Goal: Task Accomplishment & Management: Complete application form

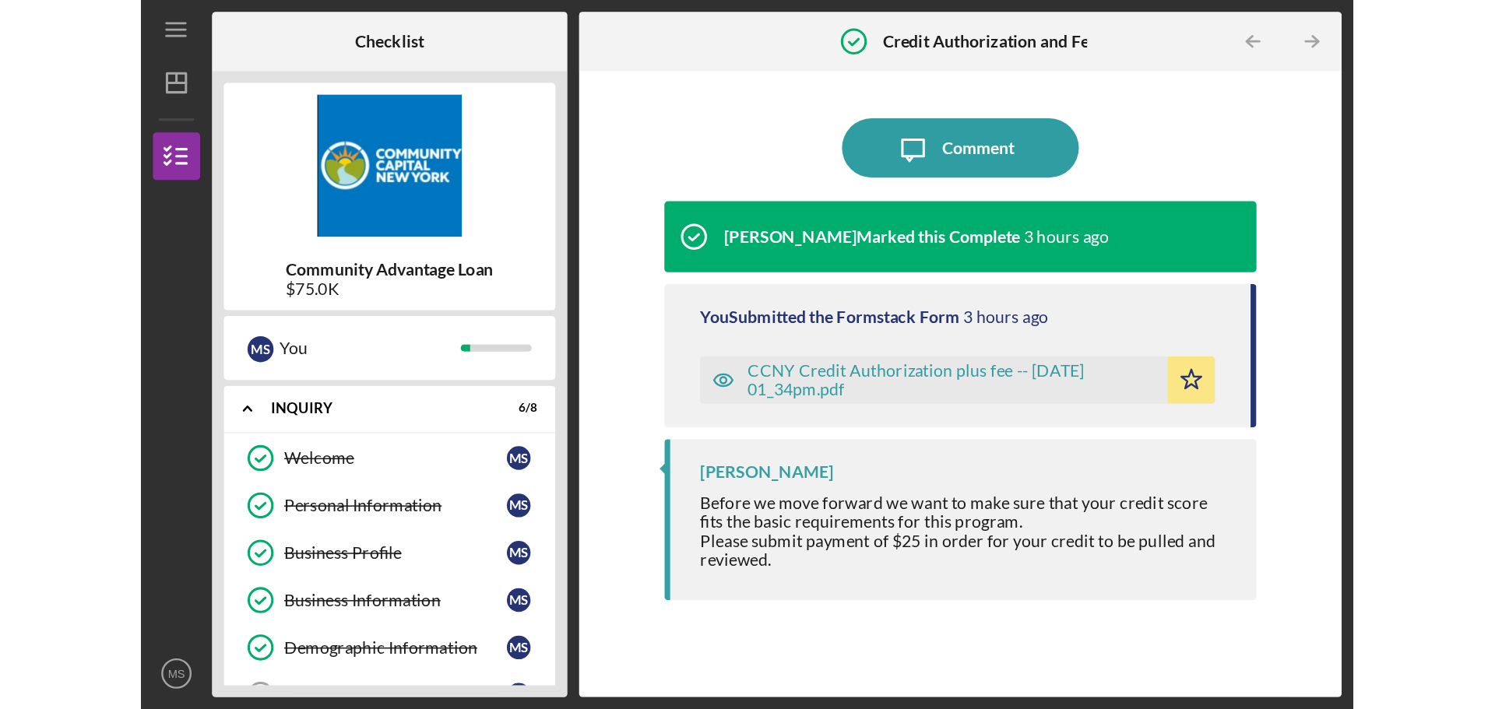
scroll to position [32, 0]
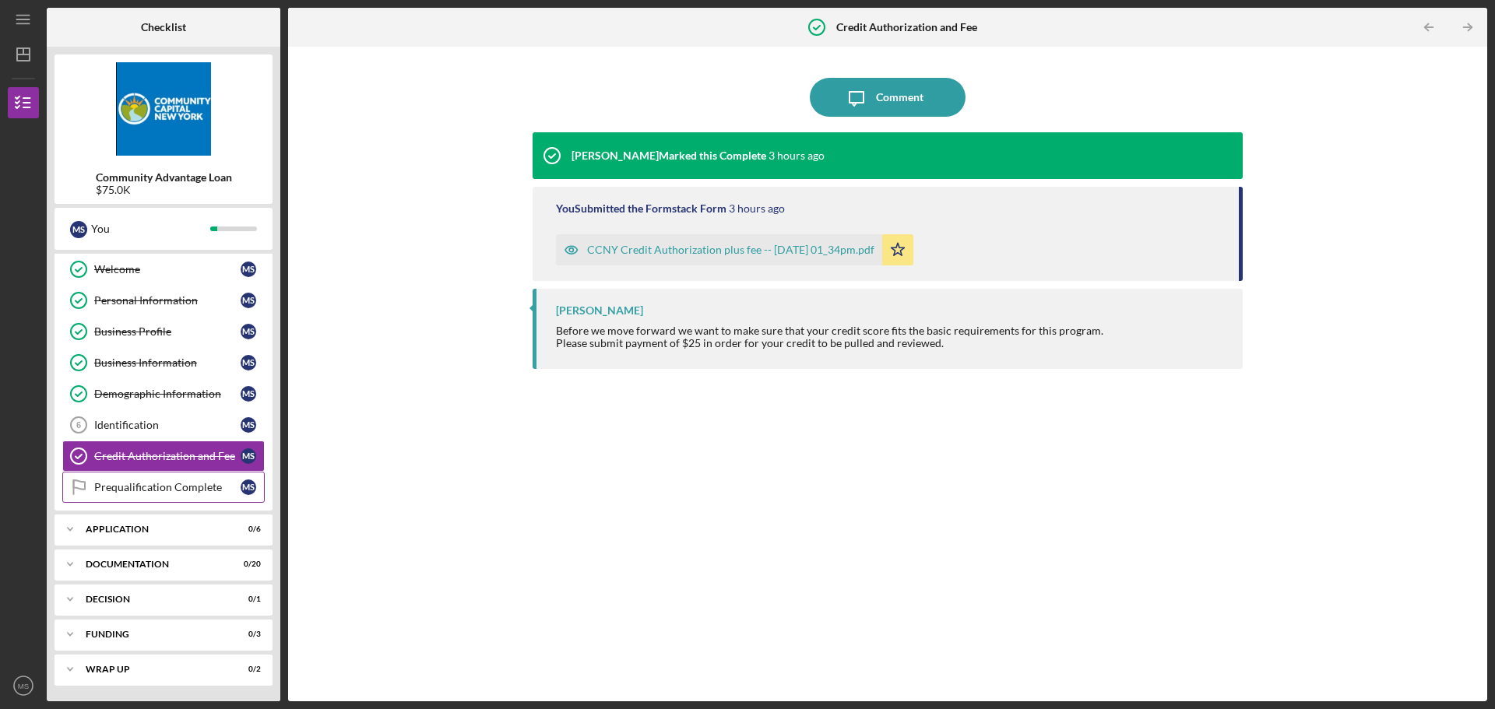
drag, startPoint x: 135, startPoint y: 486, endPoint x: 164, endPoint y: 484, distance: 28.1
click at [135, 466] on div "Prequalification Complete" at bounding box center [167, 487] width 146 height 12
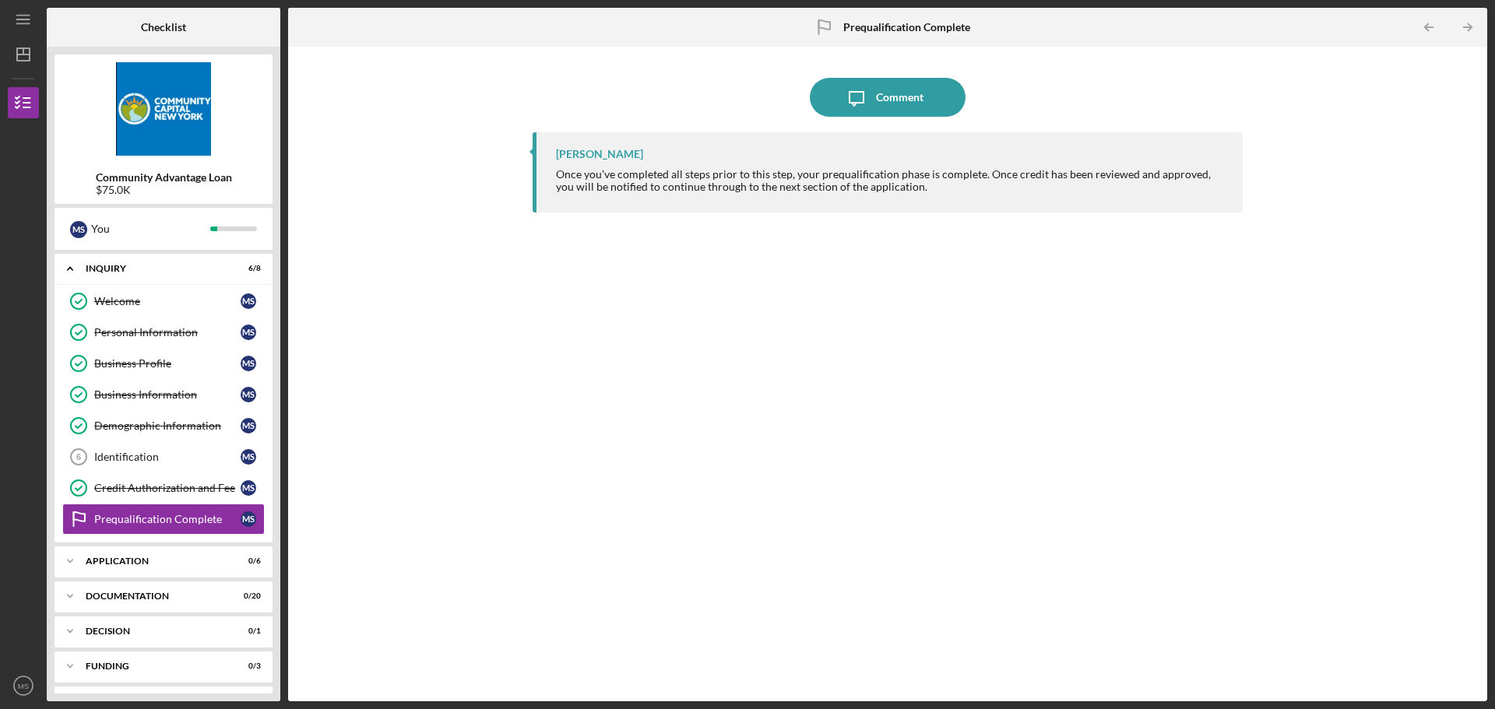
click at [797, 174] on div "Icon/Message Comment [PERSON_NAME] Once you've completed all steps prior to thi…" at bounding box center [888, 374] width 1184 height 639
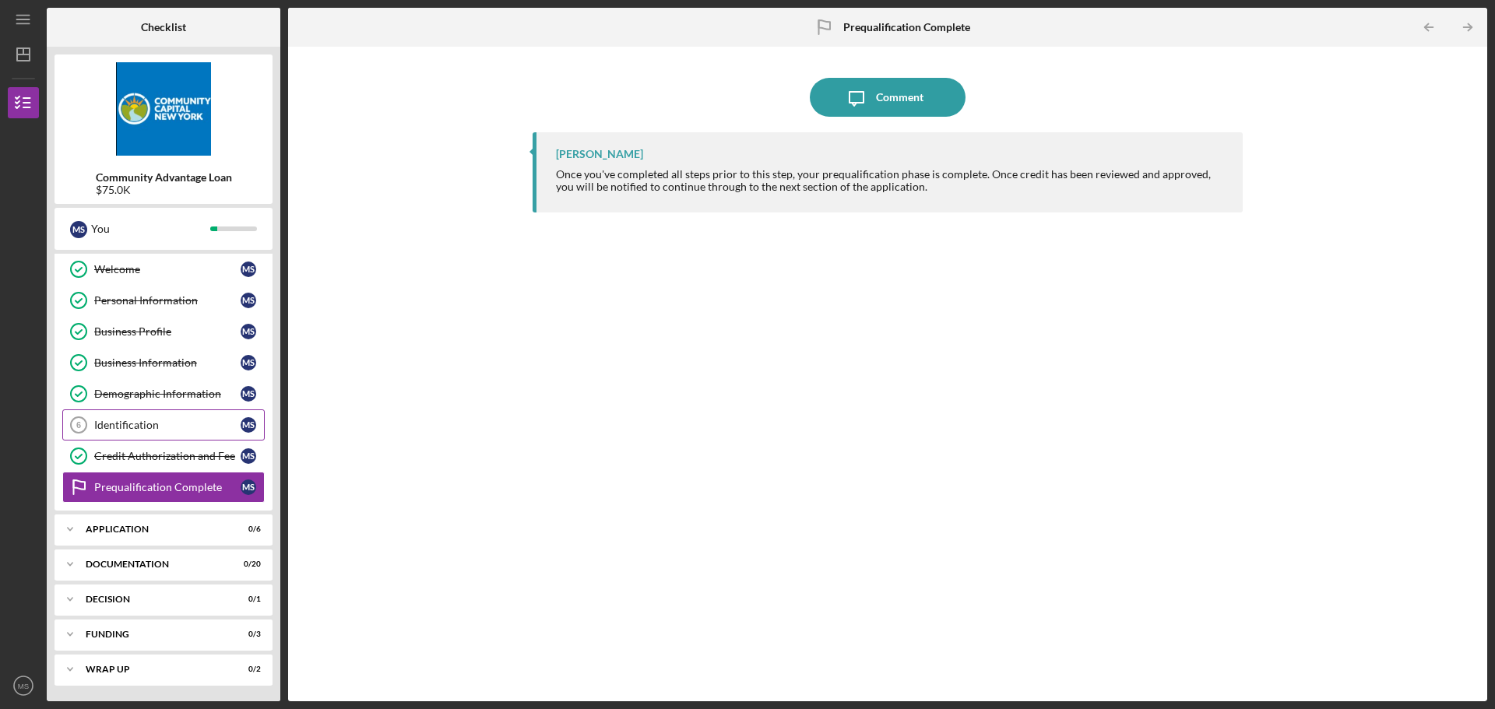
click at [146, 421] on div "Identification" at bounding box center [167, 425] width 146 height 12
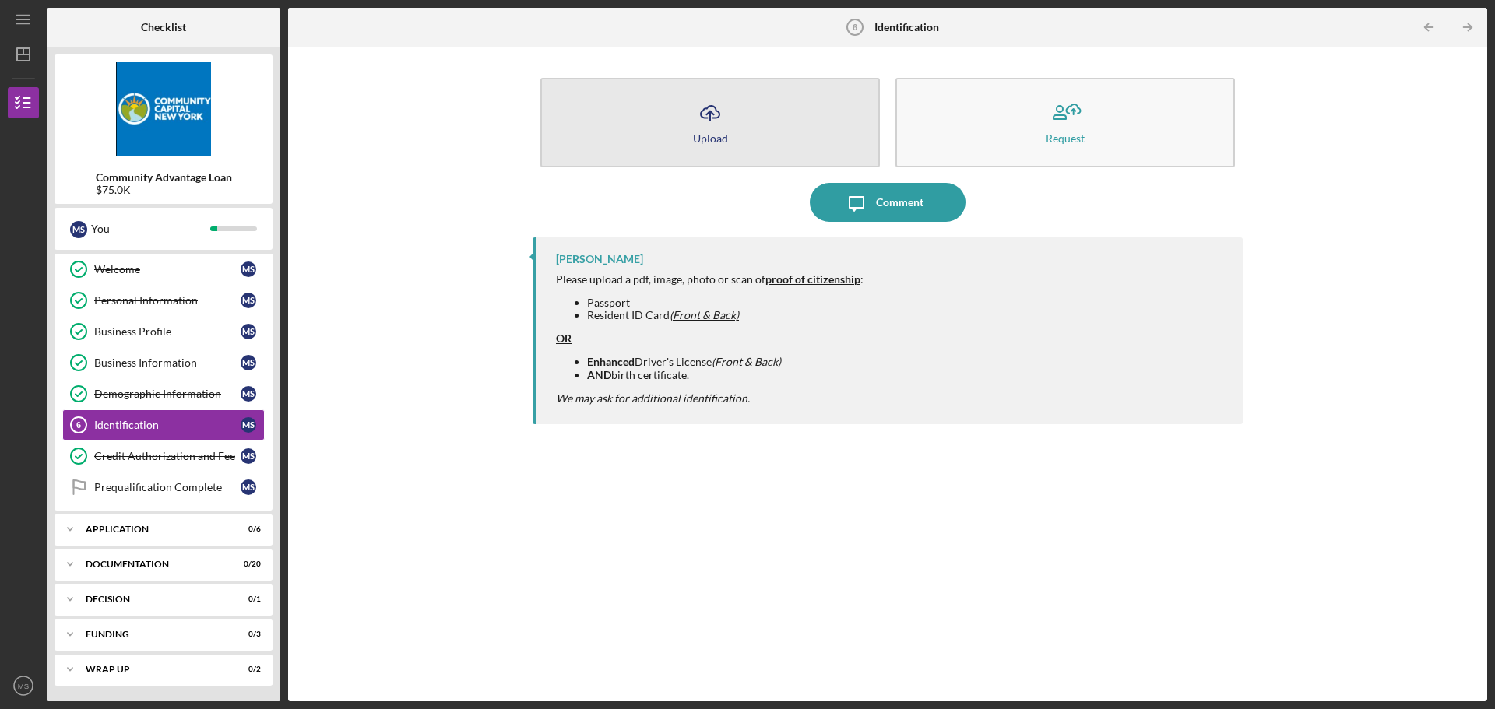
click at [718, 123] on icon "Icon/Upload" at bounding box center [710, 112] width 39 height 39
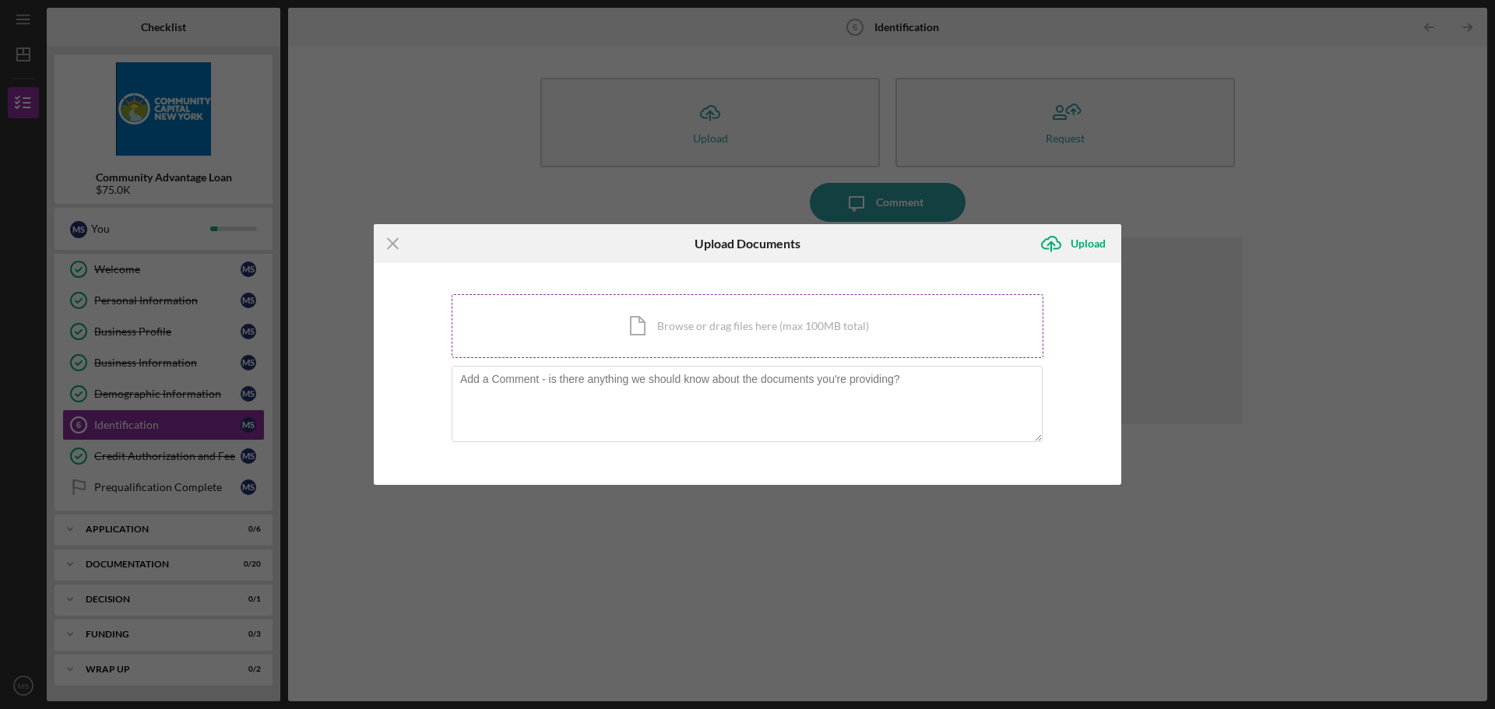
click at [691, 329] on div "Icon/Document Browse or drag files here (max 100MB total) Tap to choose files o…" at bounding box center [748, 326] width 592 height 64
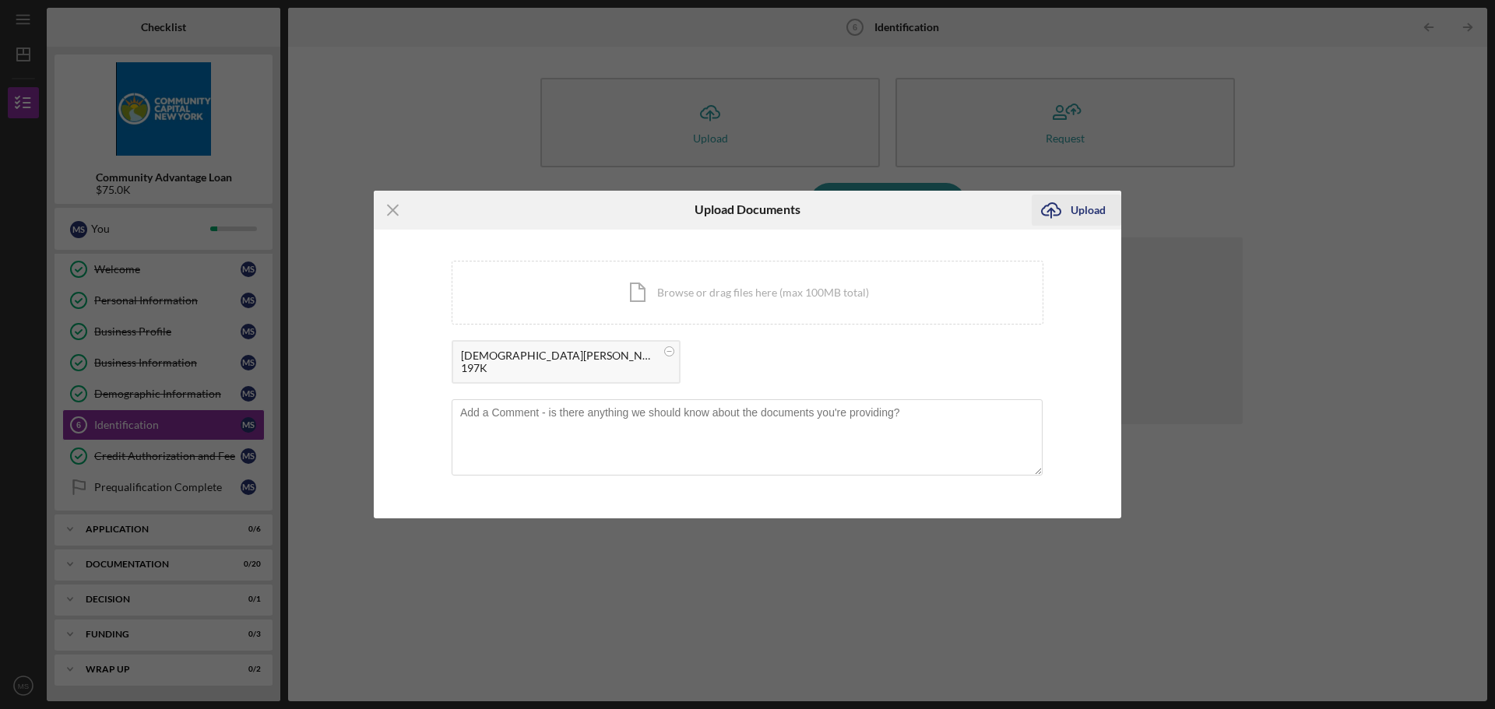
click at [797, 213] on div "Upload" at bounding box center [1088, 210] width 35 height 31
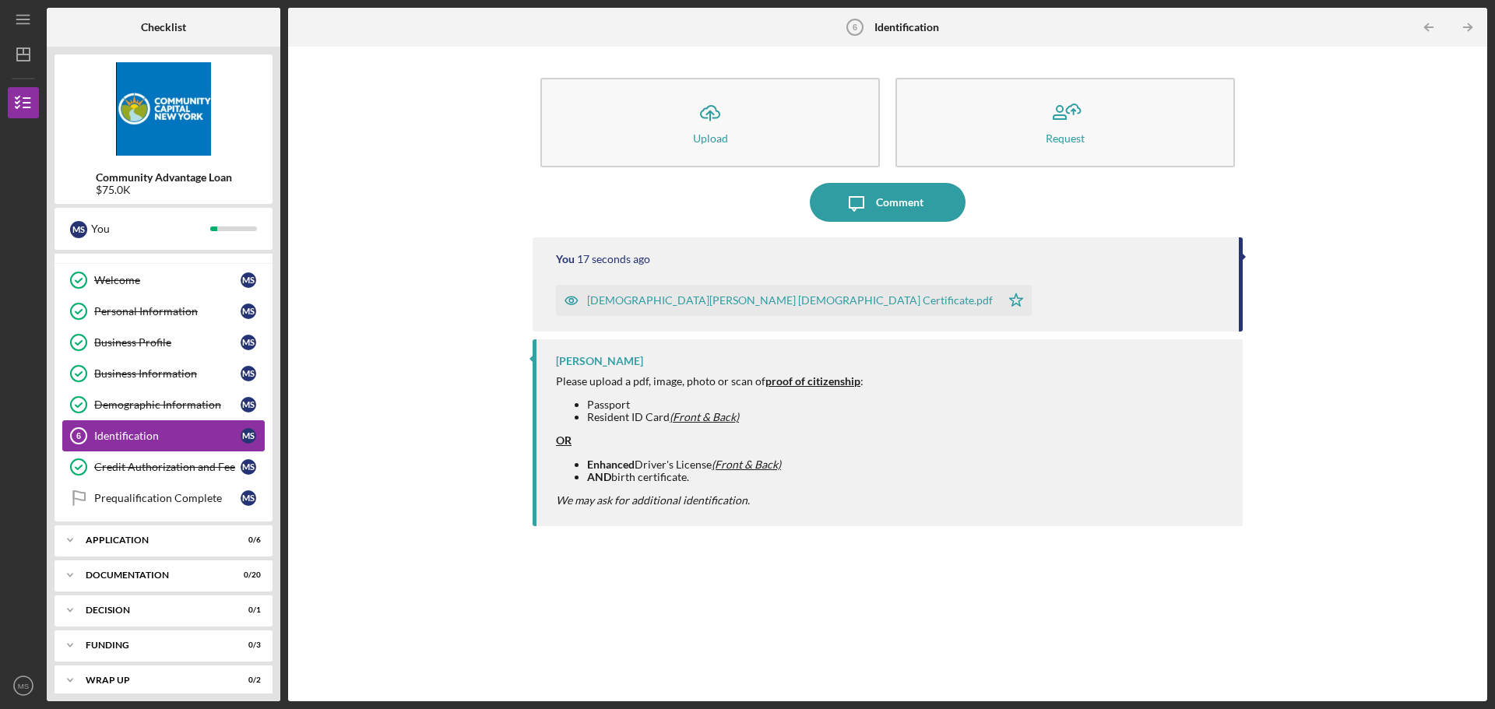
scroll to position [32, 0]
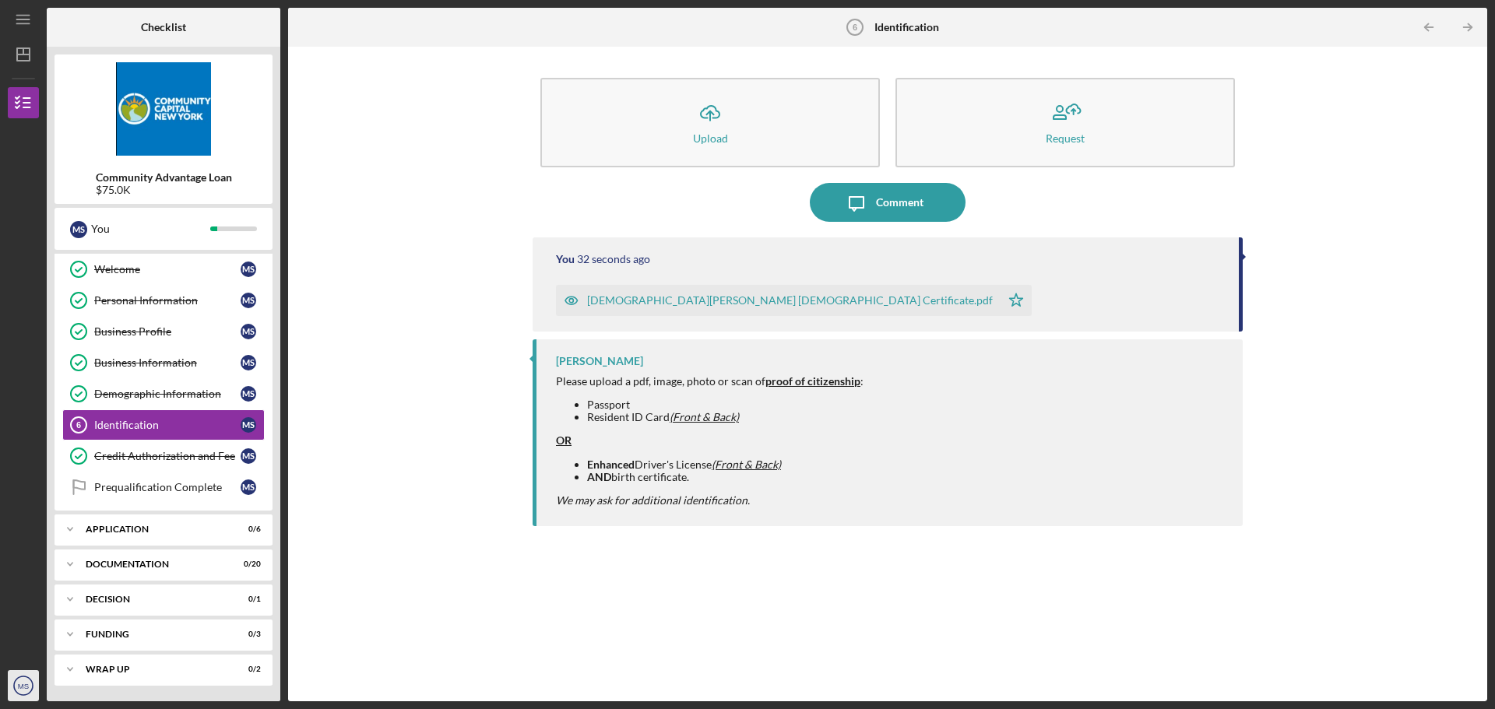
click at [23, 466] on text "MS" at bounding box center [23, 686] width 11 height 9
click at [43, 466] on link "Logout" at bounding box center [94, 627] width 171 height 32
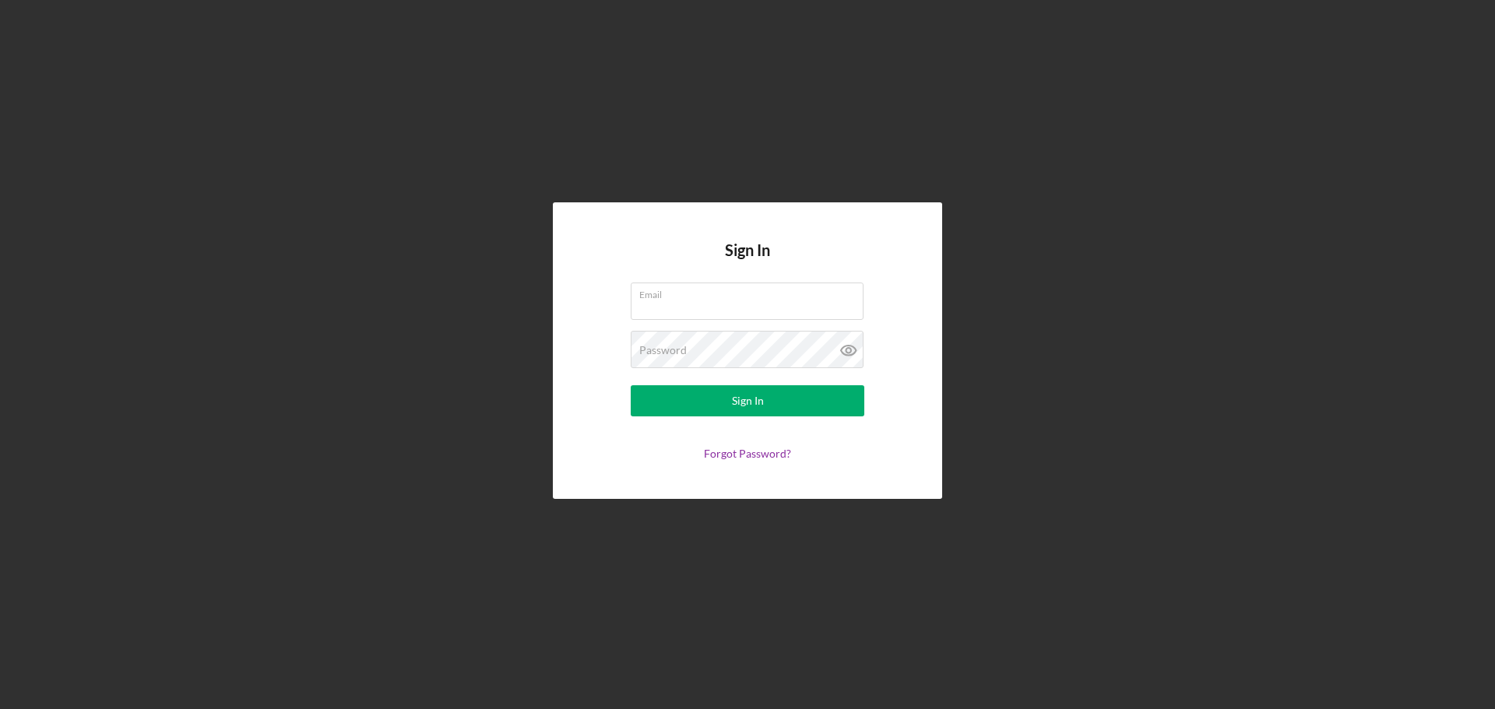
type input "[EMAIL_ADDRESS][DOMAIN_NAME]"
